Goal: Information Seeking & Learning: Check status

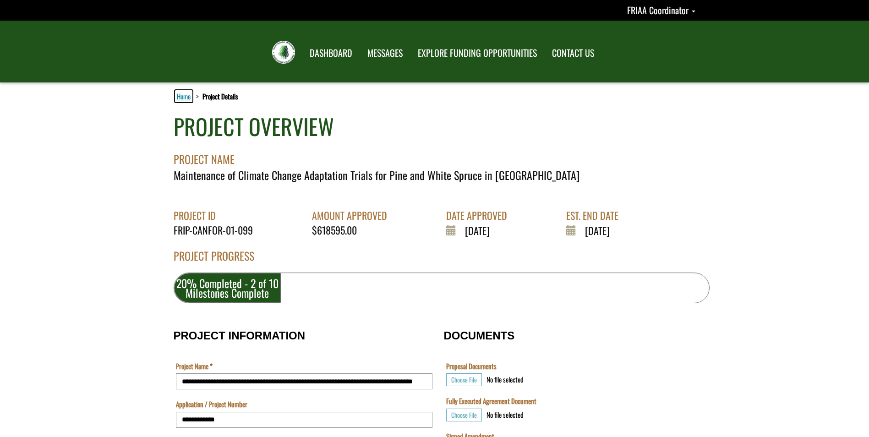
click at [183, 99] on link "Home" at bounding box center [183, 96] width 17 height 12
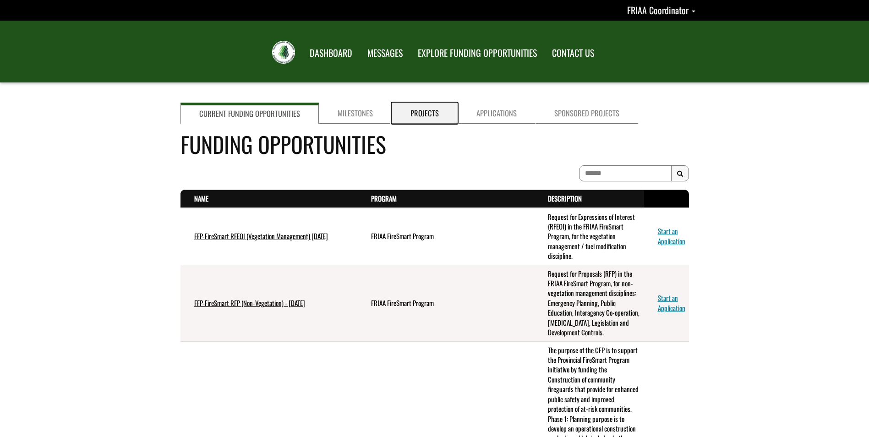
click at [418, 112] on link "Projects" at bounding box center [425, 113] width 66 height 21
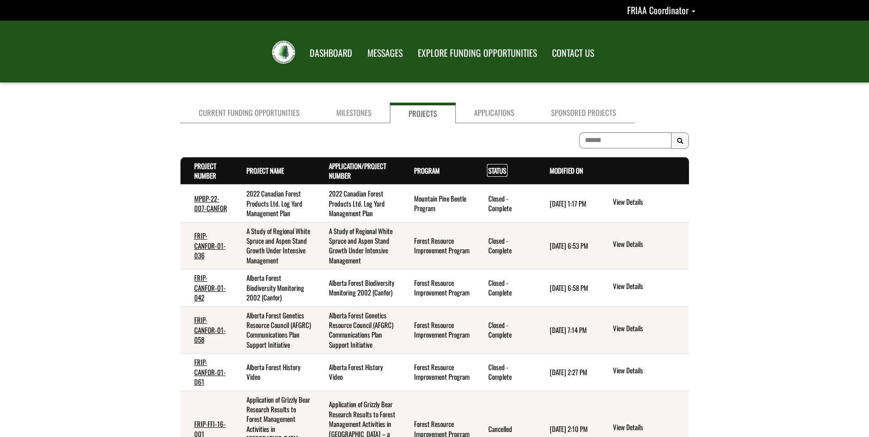
click at [494, 171] on link "Status . sort descending" at bounding box center [497, 170] width 18 height 10
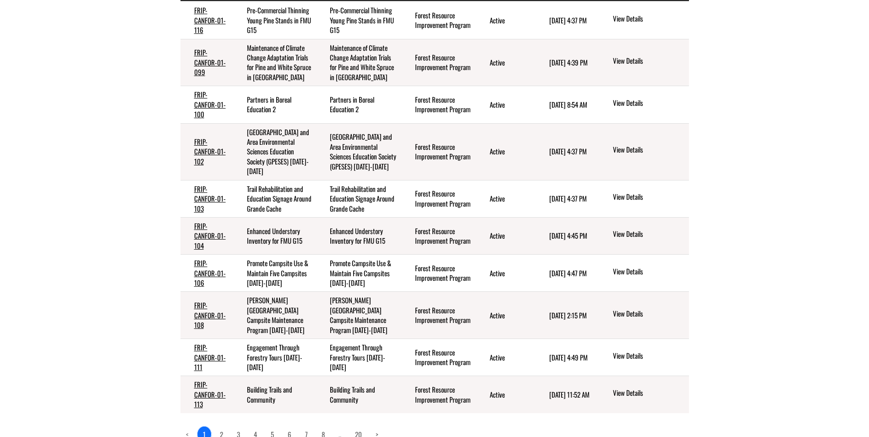
scroll to position [208, 0]
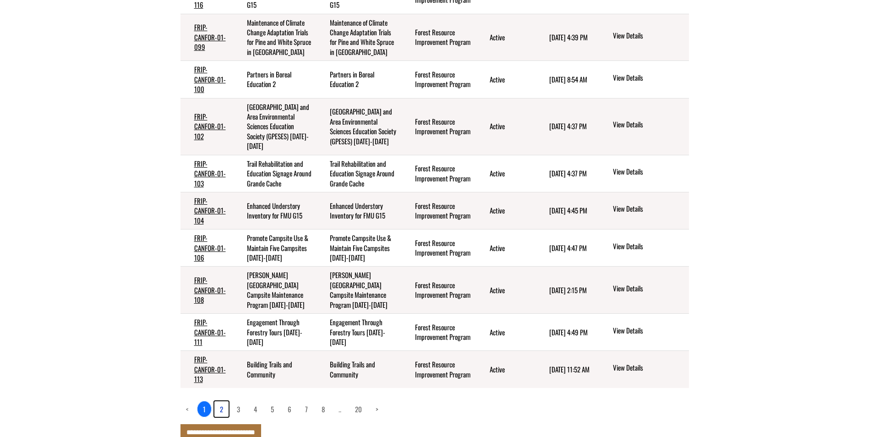
click at [223, 401] on link "2" at bounding box center [221, 409] width 14 height 16
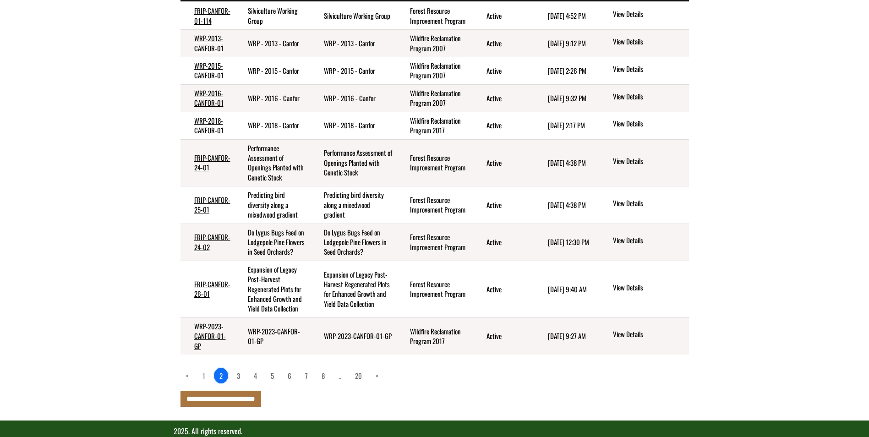
scroll to position [199, 0]
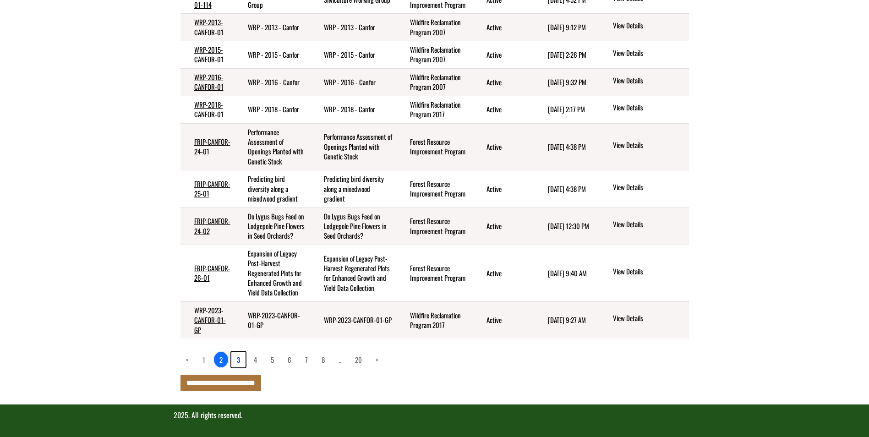
click at [239, 357] on link "3" at bounding box center [238, 360] width 14 height 16
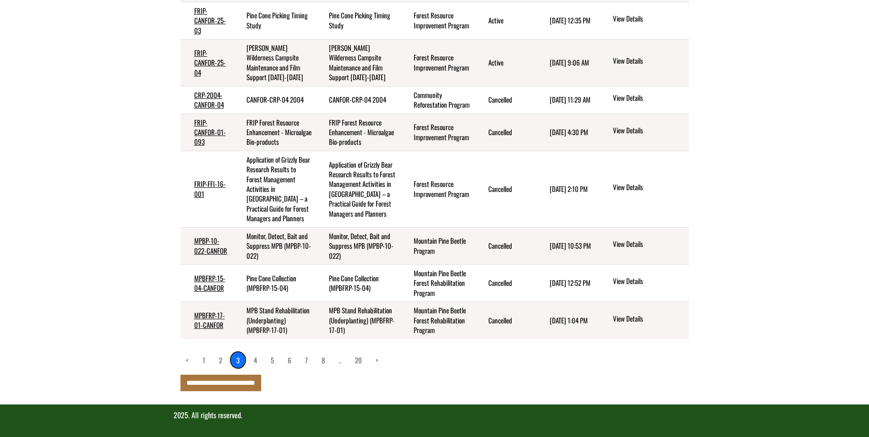
scroll to position [297, 0]
click at [204, 361] on link "1" at bounding box center [204, 360] width 14 height 16
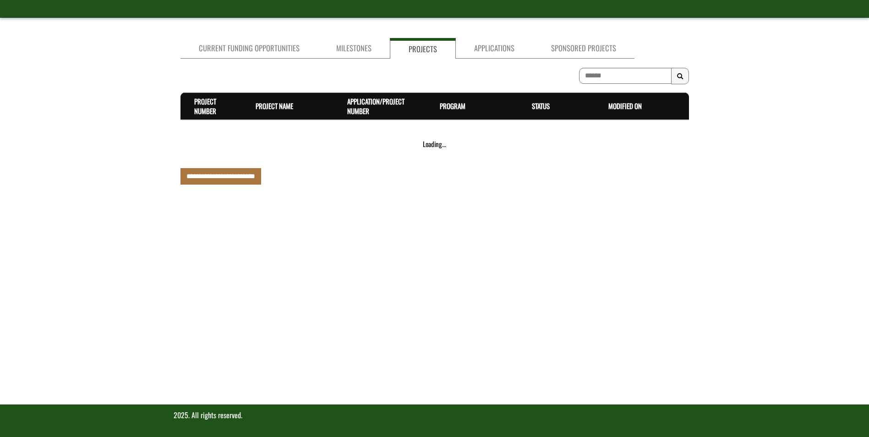
scroll to position [208, 0]
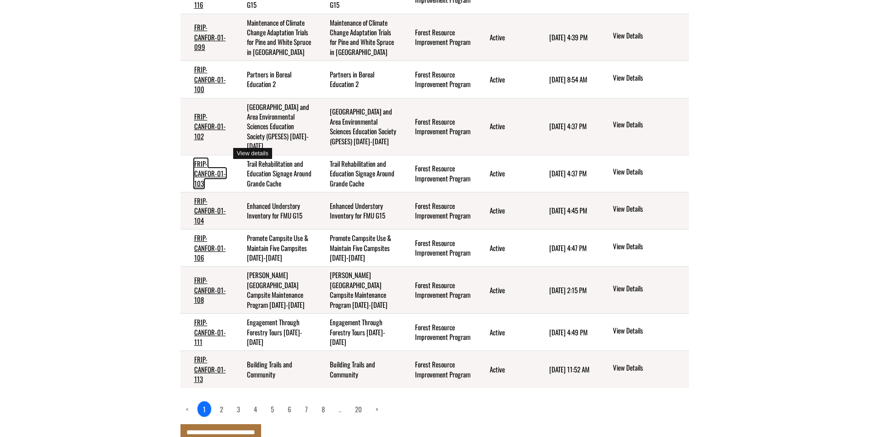
click at [210, 159] on link "FRIP-CANFOR-01-103" at bounding box center [210, 174] width 32 height 30
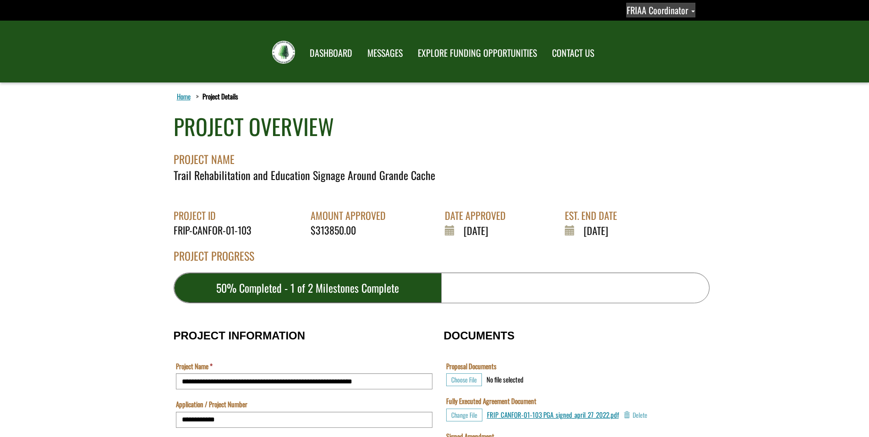
click at [671, 11] on span "FRIAA Coordinator" at bounding box center [657, 10] width 61 height 14
click at [663, 47] on link "Sign out" at bounding box center [653, 48] width 71 height 12
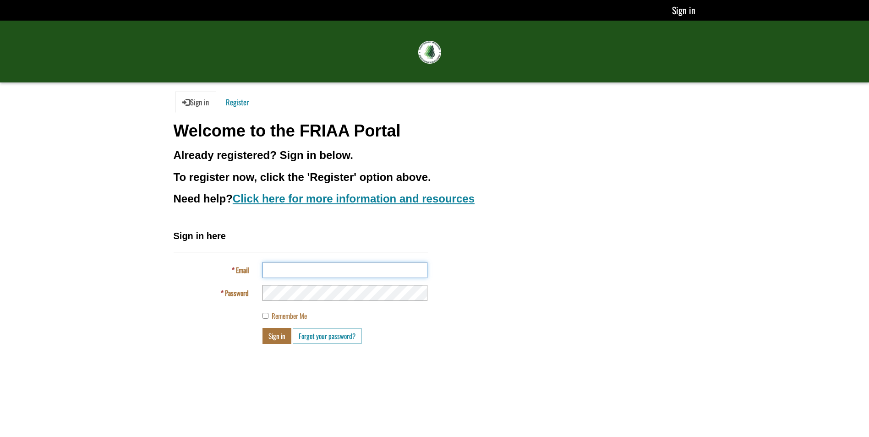
drag, startPoint x: 290, startPoint y: 268, endPoint x: 289, endPoint y: 262, distance: 6.0
click at [290, 268] on input "Email" at bounding box center [345, 270] width 165 height 16
type input "**********"
click at [262, 338] on div "Sign in Forgot your password?" at bounding box center [345, 336] width 179 height 16
click at [279, 338] on button "Sign in" at bounding box center [277, 336] width 29 height 16
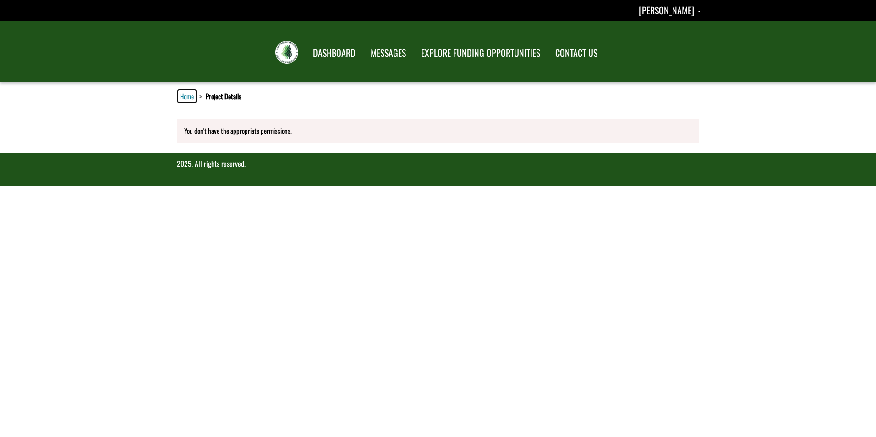
click at [185, 96] on link "Home" at bounding box center [186, 96] width 17 height 12
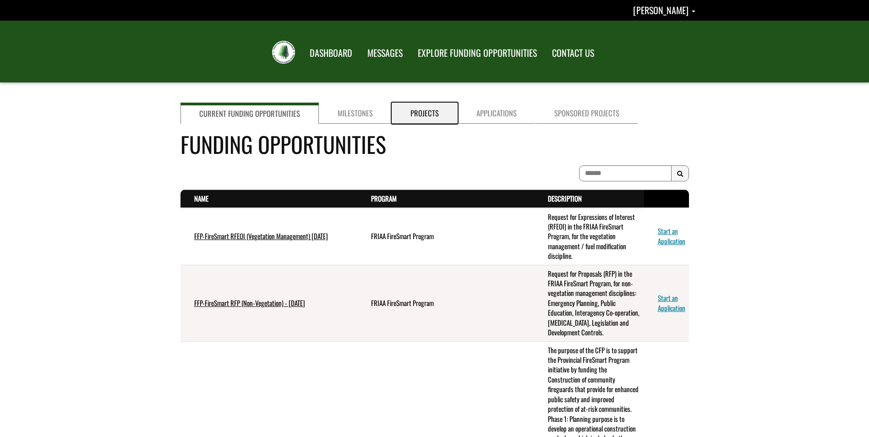
click at [431, 121] on link "Projects" at bounding box center [425, 113] width 66 height 21
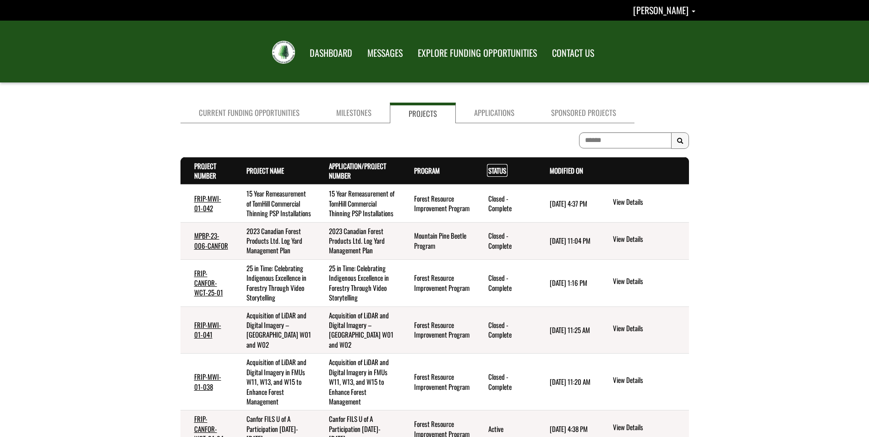
click at [497, 172] on link "Status . sort descending" at bounding box center [497, 170] width 18 height 10
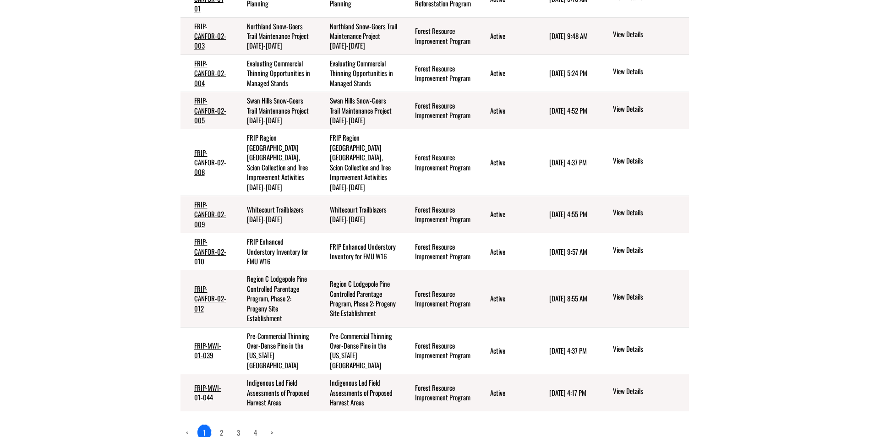
scroll to position [229, 0]
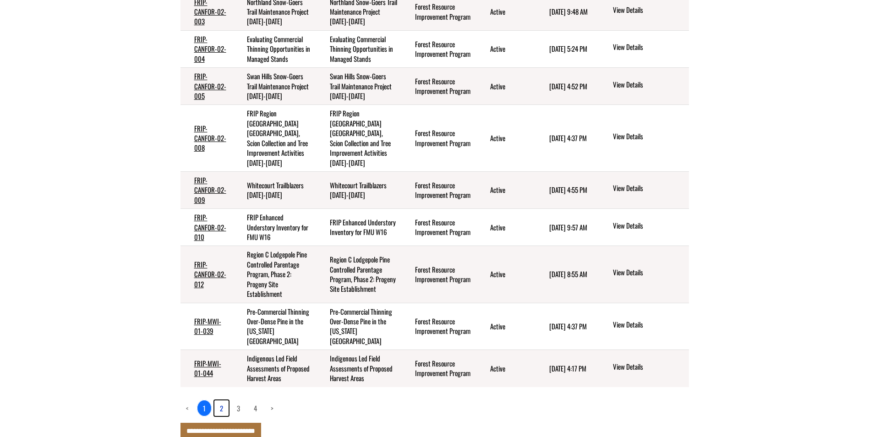
click at [219, 401] on link "2" at bounding box center [221, 408] width 14 height 16
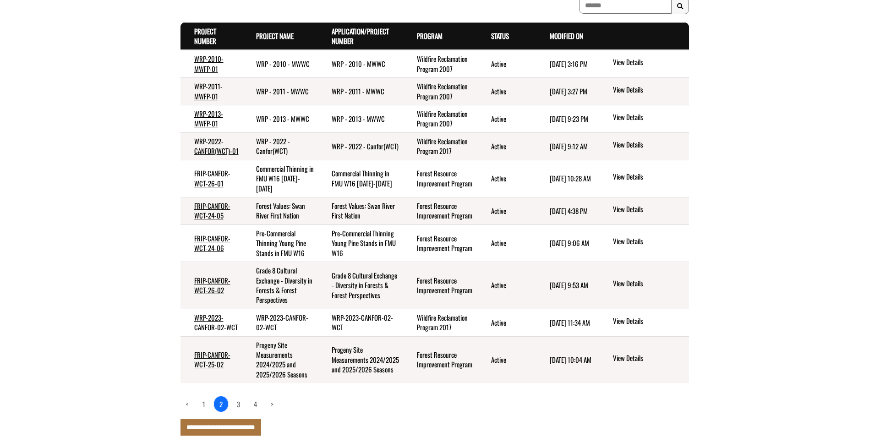
scroll to position [179, 0]
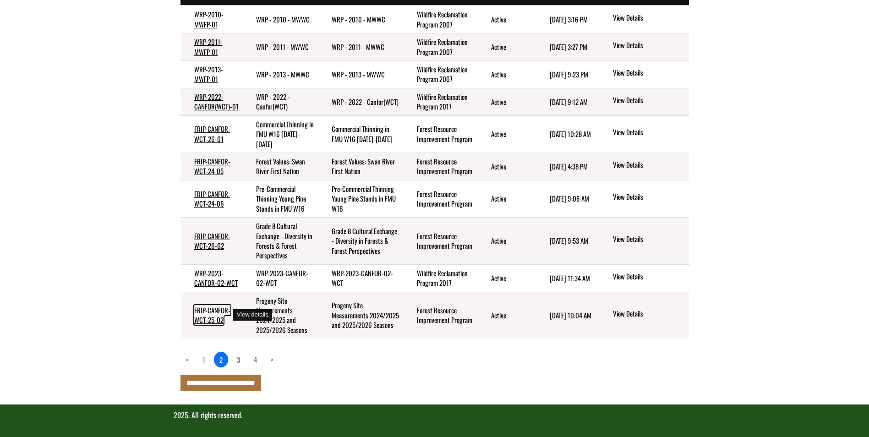
click at [206, 314] on link "FRIP-CANFOR-WCT-25-02" at bounding box center [212, 315] width 36 height 20
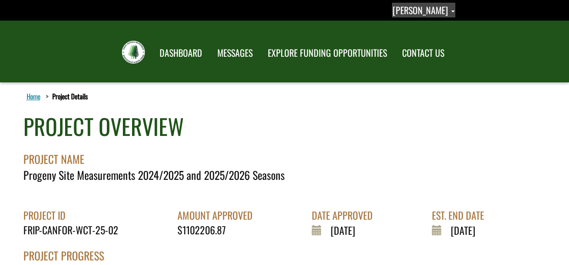
click at [437, 11] on span "[PERSON_NAME]" at bounding box center [419, 10] width 55 height 14
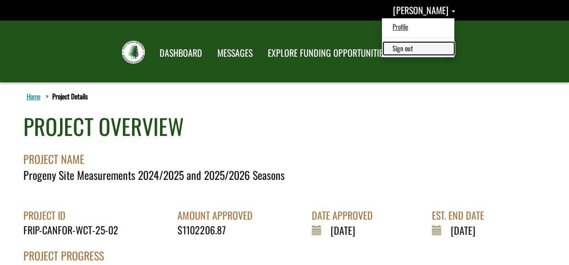
click at [424, 47] on link "Sign out" at bounding box center [418, 48] width 71 height 12
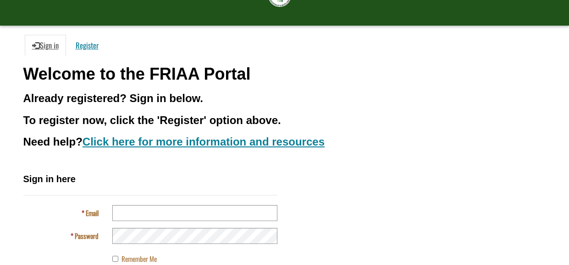
scroll to position [118, 0]
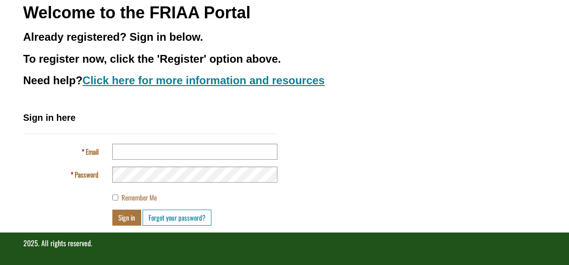
click at [130, 143] on div "Sign in here Email Password Remember Me Sign in Forgot your password?" at bounding box center [150, 168] width 254 height 115
click at [131, 147] on input "Email" at bounding box center [194, 152] width 165 height 16
type input "**********"
click at [123, 219] on button "Sign in" at bounding box center [126, 218] width 29 height 16
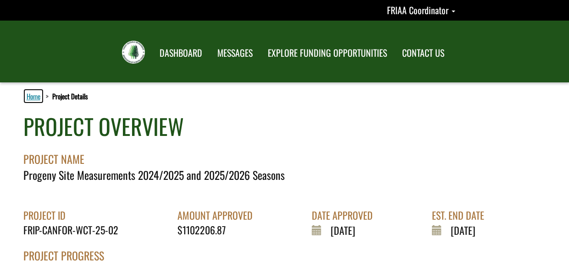
click at [34, 98] on link "Home" at bounding box center [33, 96] width 17 height 12
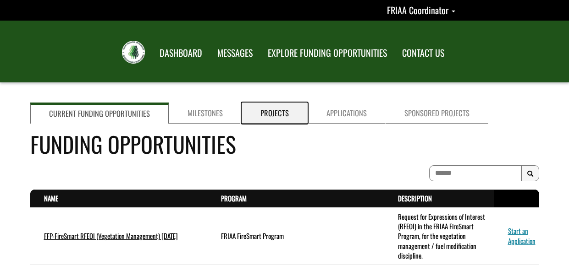
click at [279, 114] on link "Projects" at bounding box center [274, 113] width 66 height 21
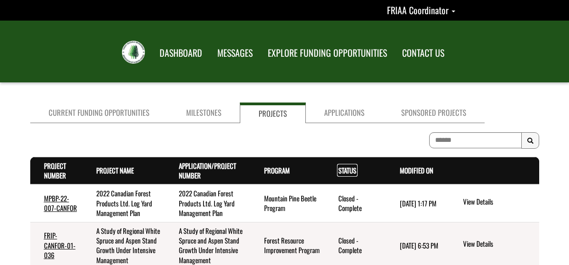
click at [339, 169] on link "Status . sort descending" at bounding box center [347, 170] width 18 height 10
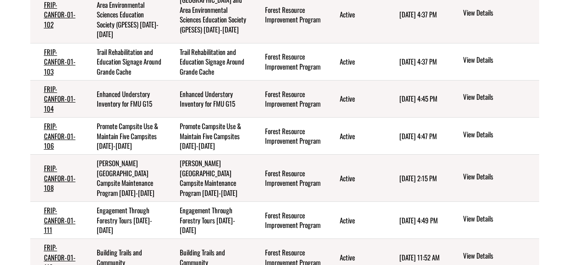
scroll to position [321, 0]
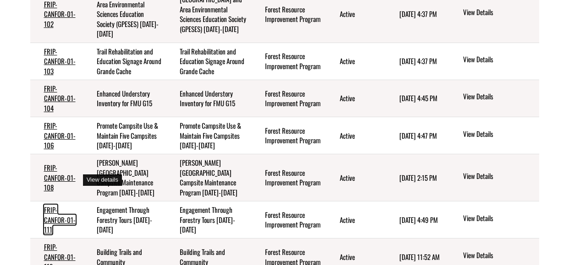
click at [62, 205] on link "FRIP-CANFOR-01-111" at bounding box center [60, 220] width 32 height 30
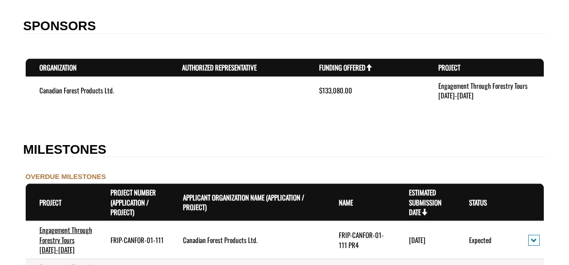
scroll to position [916, 0]
